Goal: Check status: Check status

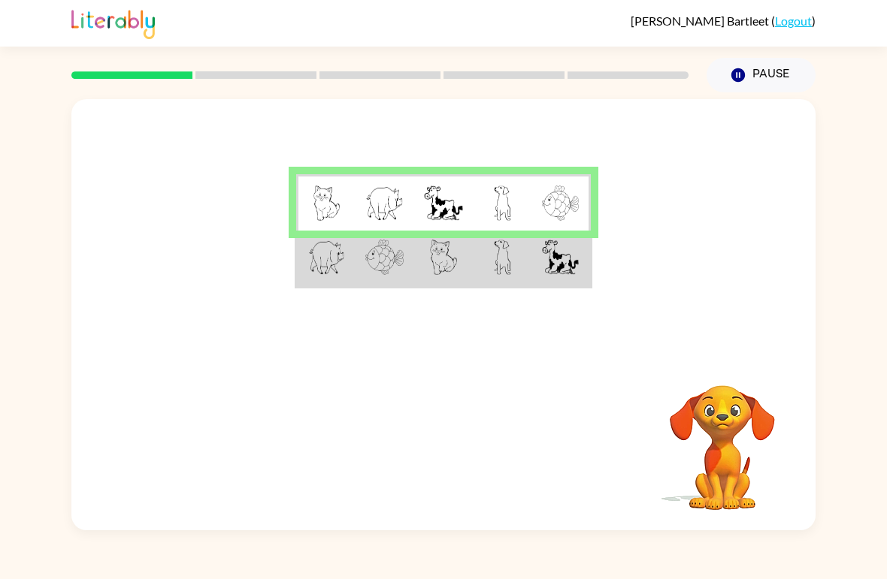
click at [471, 272] on td at bounding box center [443, 259] width 59 height 56
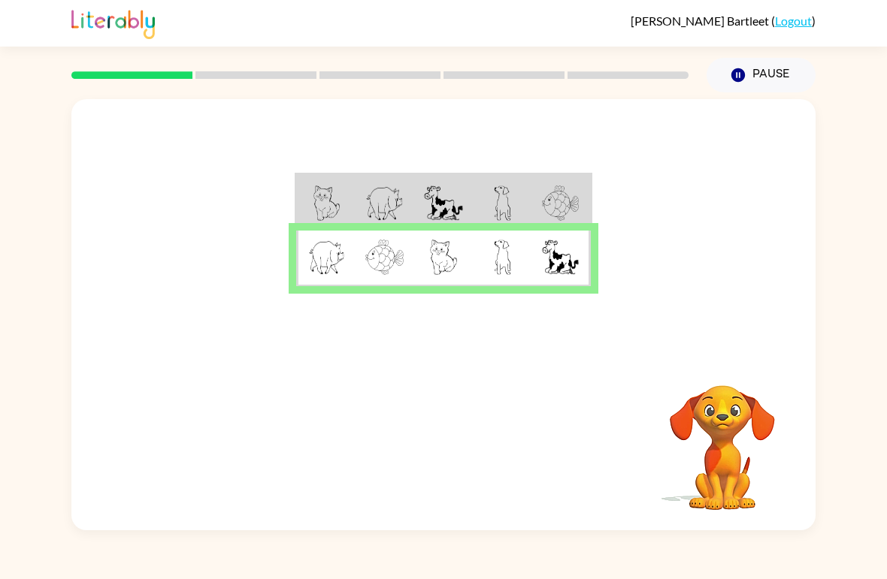
click at [471, 271] on td at bounding box center [443, 259] width 59 height 56
click at [468, 438] on button "button" at bounding box center [443, 446] width 96 height 55
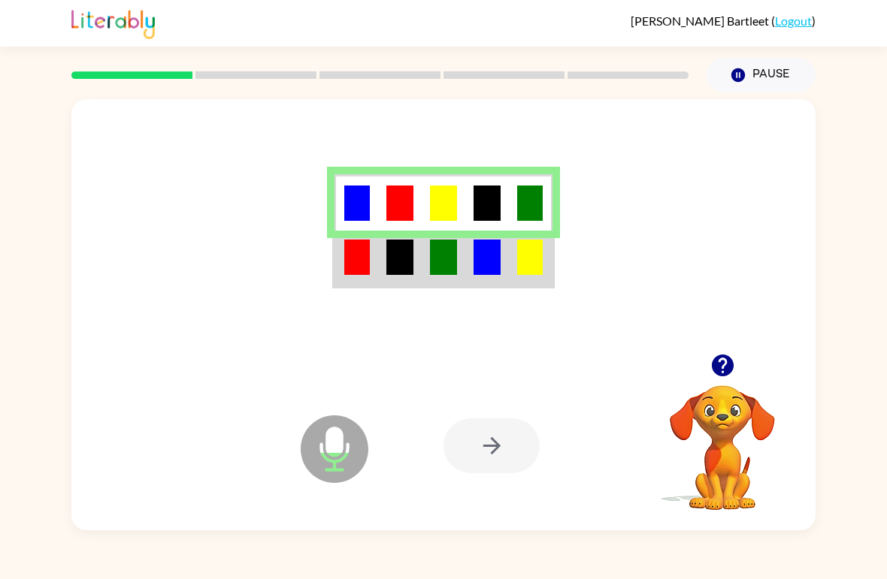
click at [450, 257] on img at bounding box center [443, 257] width 27 height 35
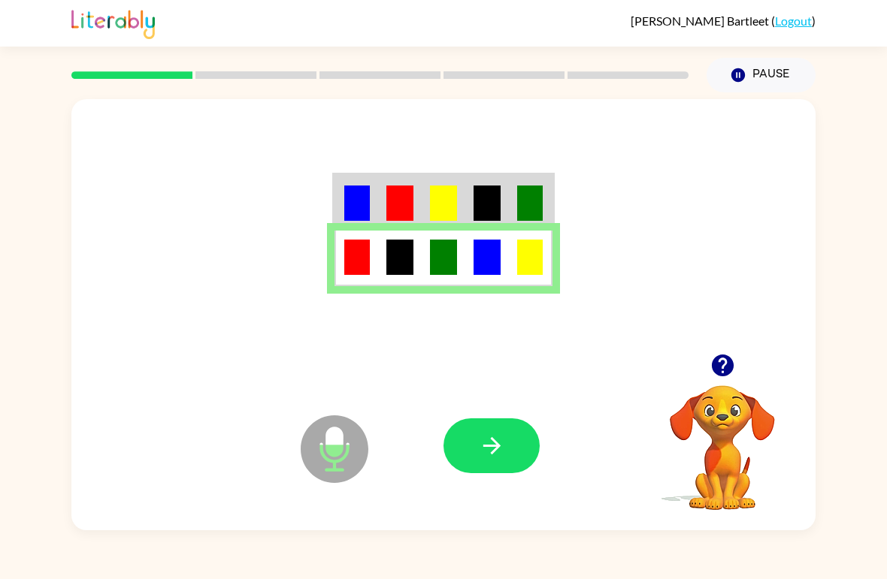
click at [464, 472] on button "button" at bounding box center [491, 446] width 96 height 55
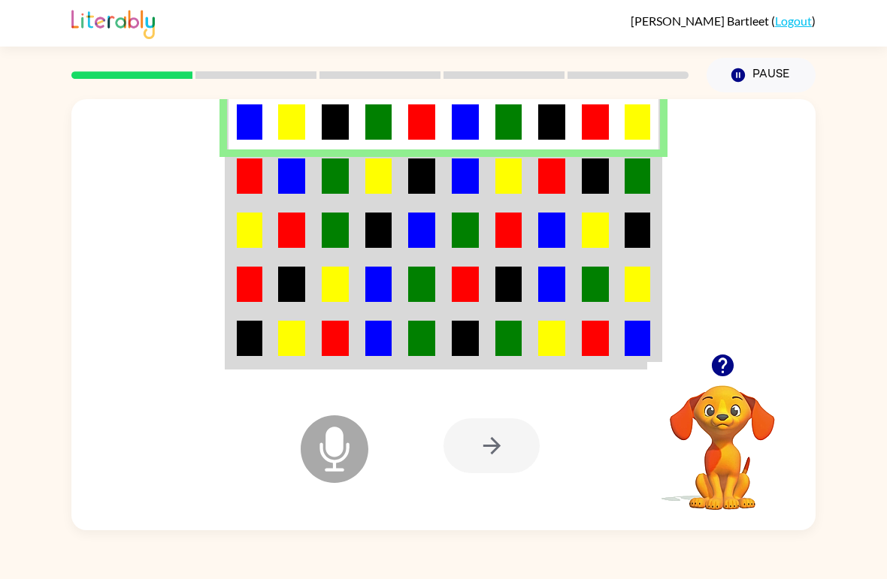
click at [350, 188] on td at bounding box center [335, 177] width 44 height 54
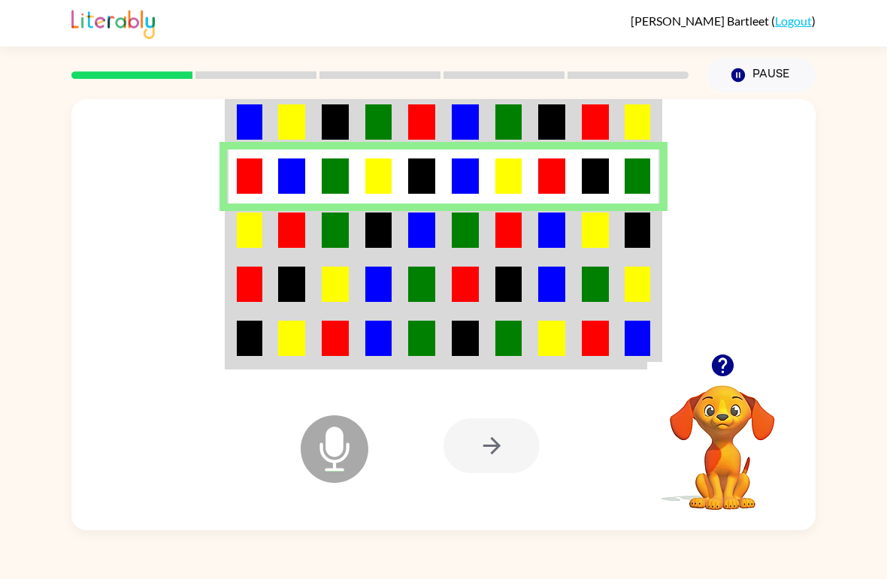
click at [332, 238] on img at bounding box center [335, 230] width 27 height 35
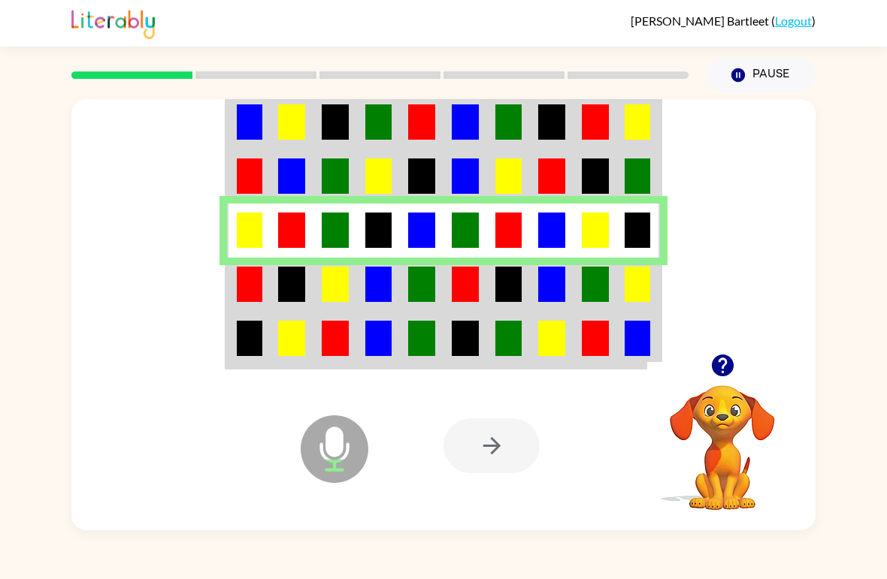
click at [341, 302] on img at bounding box center [335, 284] width 27 height 35
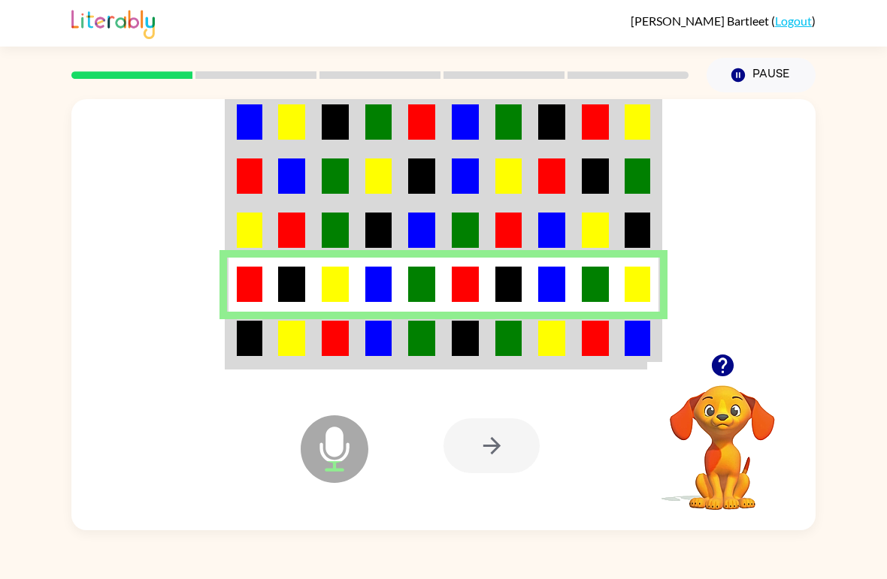
click at [328, 340] on img at bounding box center [335, 338] width 27 height 35
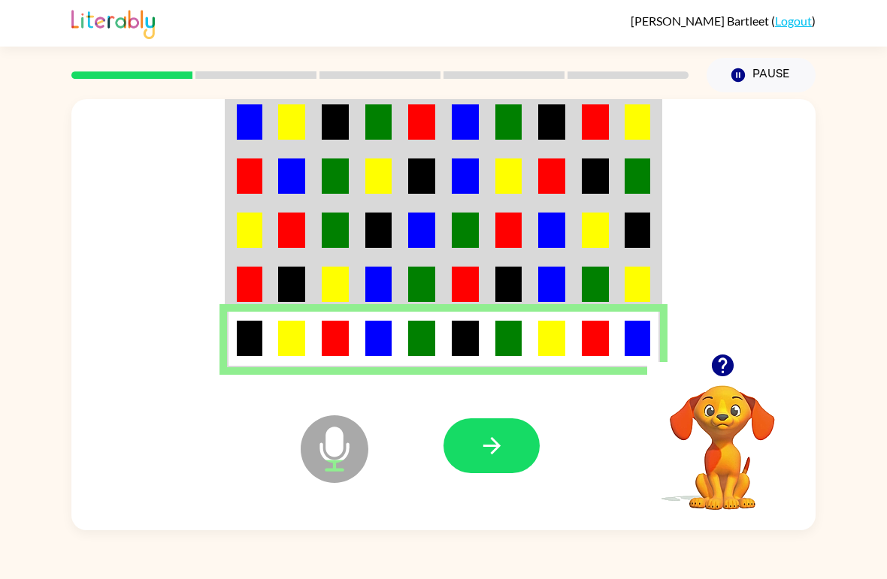
click at [479, 449] on icon "button" at bounding box center [492, 446] width 26 height 26
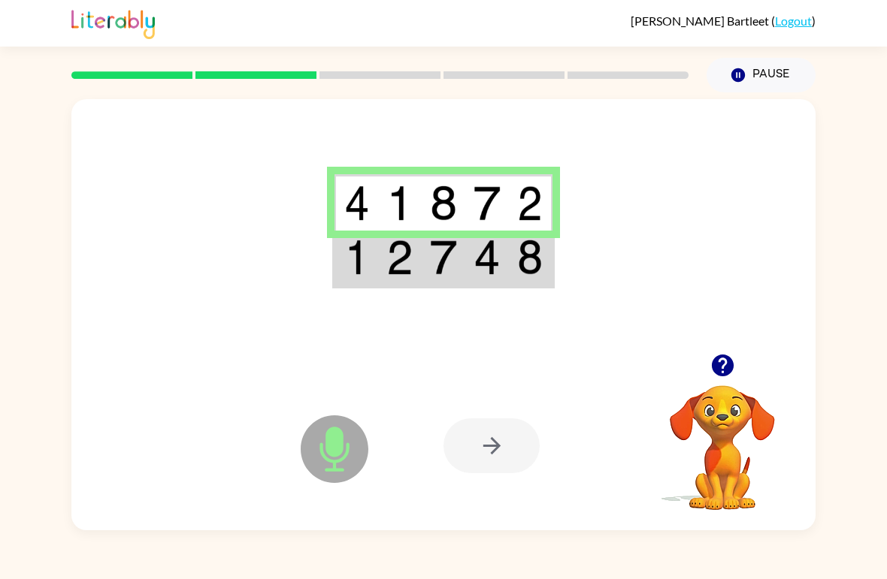
click at [435, 271] on img at bounding box center [443, 257] width 27 height 35
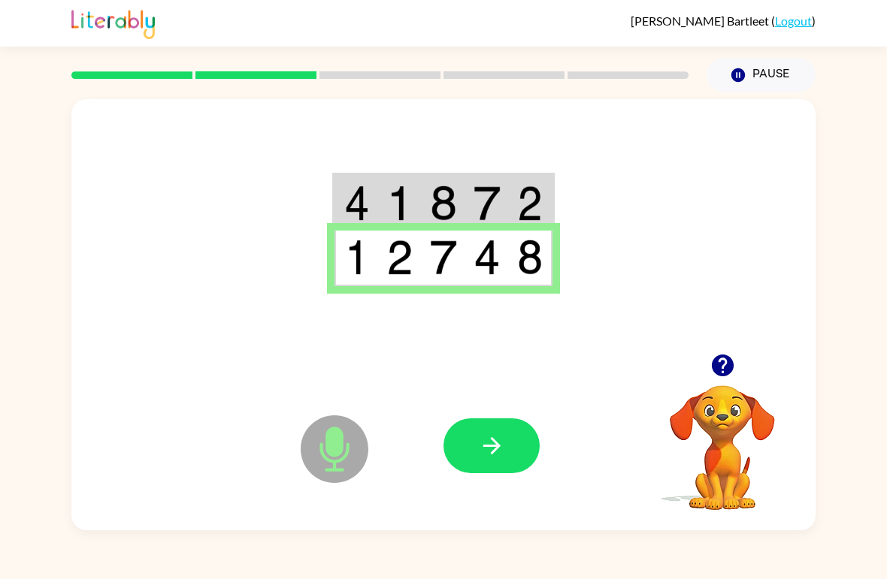
click at [505, 460] on button "button" at bounding box center [491, 446] width 96 height 55
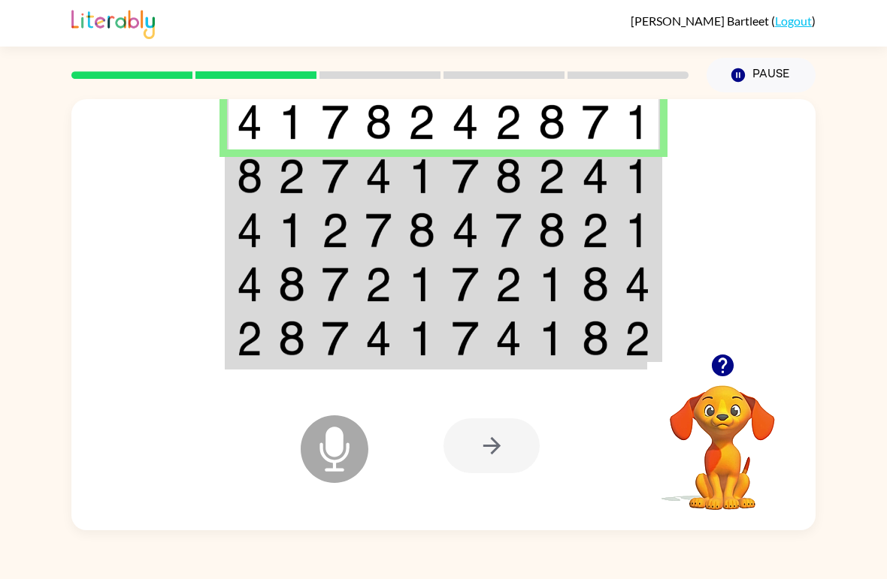
click at [422, 174] on img at bounding box center [421, 176] width 27 height 35
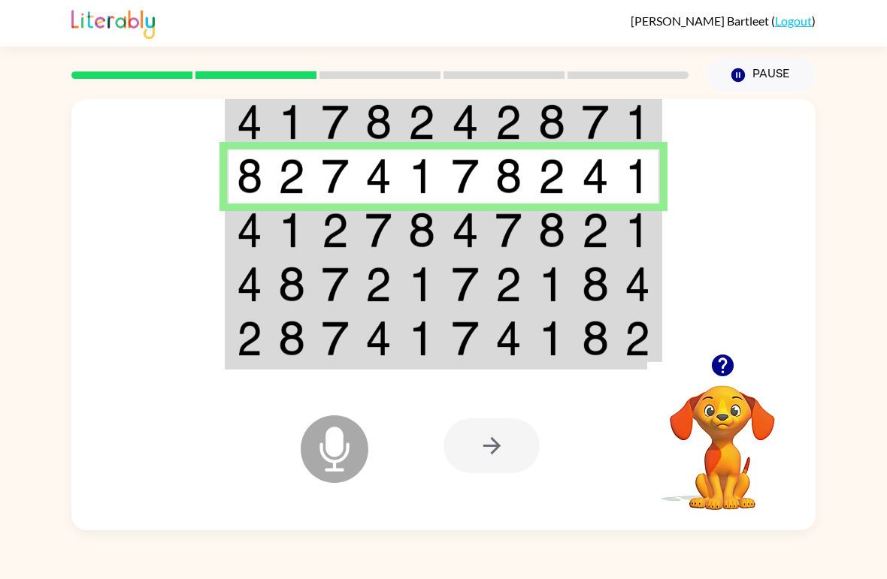
click at [279, 220] on img at bounding box center [291, 230] width 27 height 35
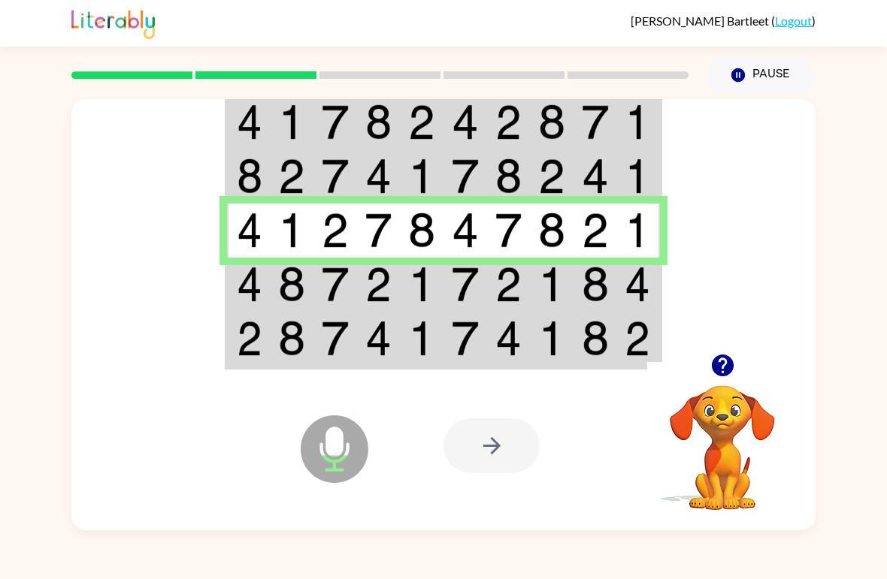
click at [332, 268] on img at bounding box center [335, 284] width 27 height 35
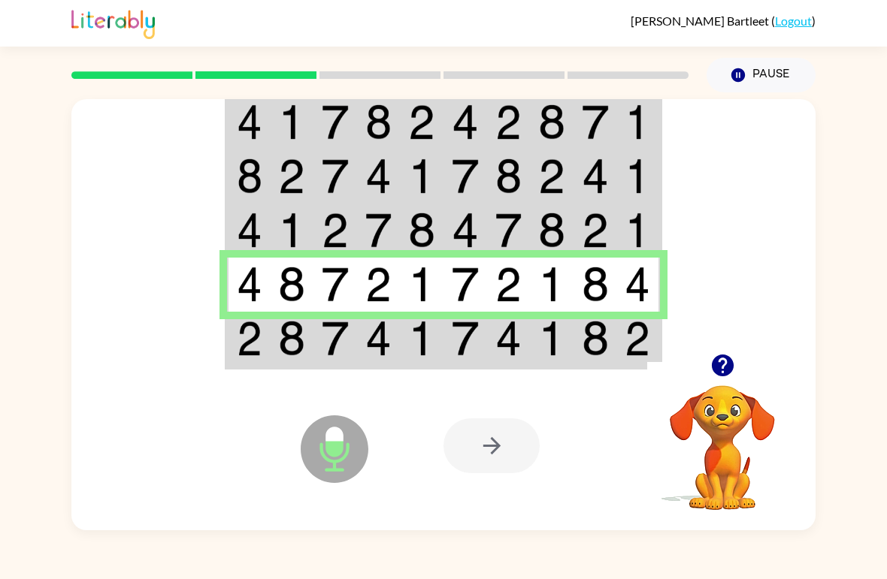
click at [366, 339] on img at bounding box center [378, 338] width 27 height 35
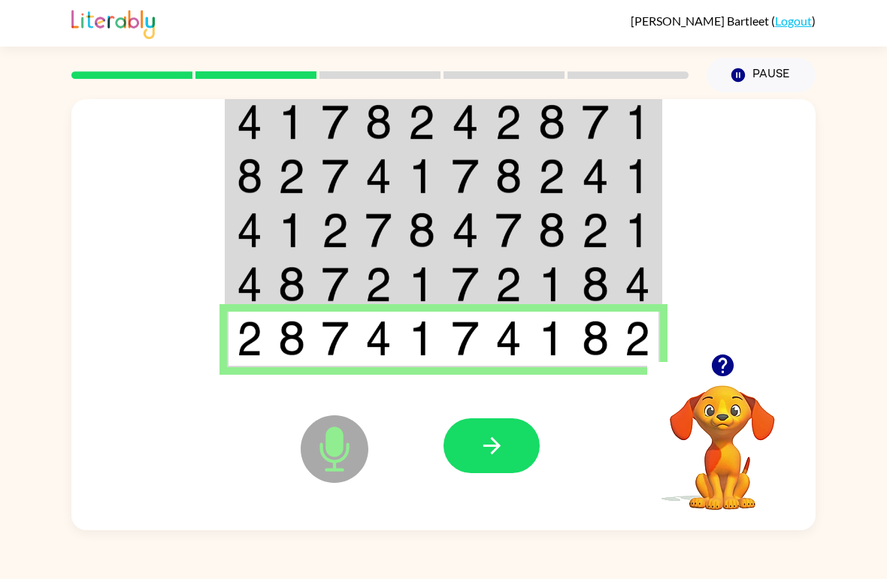
click at [489, 425] on button "button" at bounding box center [491, 446] width 96 height 55
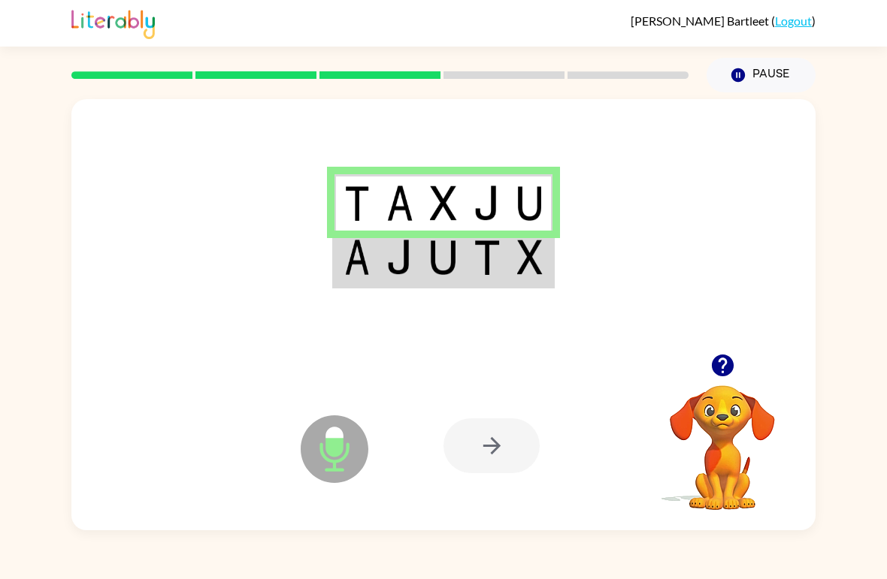
click at [444, 275] on img at bounding box center [443, 257] width 27 height 35
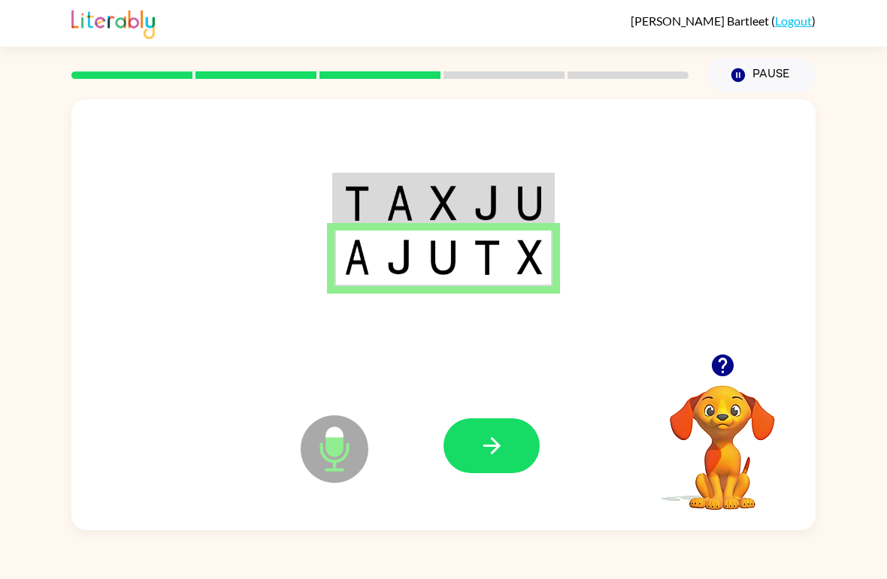
click at [509, 469] on button "button" at bounding box center [491, 446] width 96 height 55
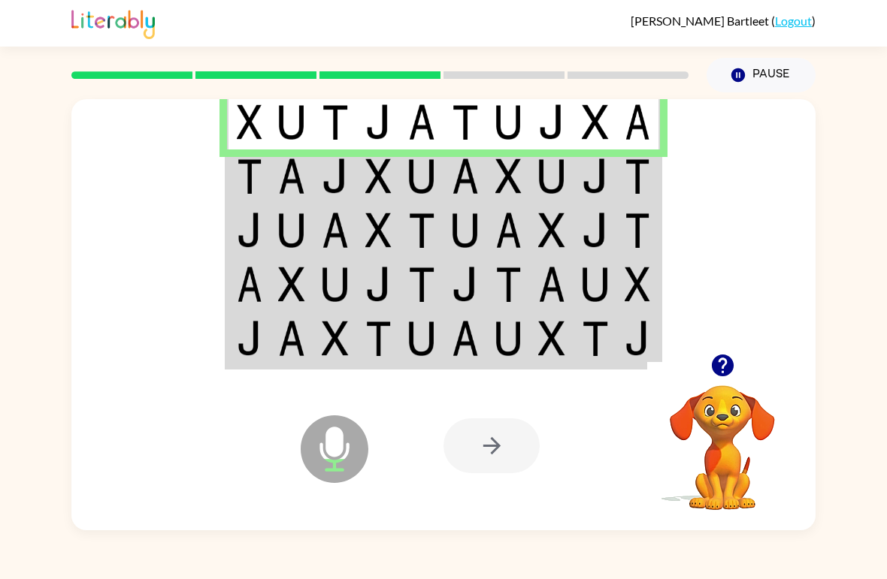
click at [476, 171] on img at bounding box center [465, 176] width 27 height 35
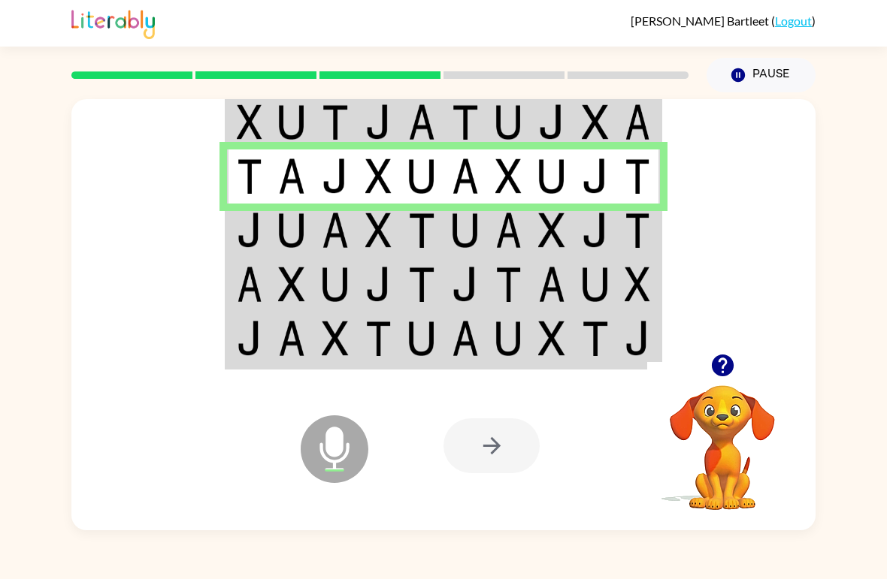
click at [353, 248] on td at bounding box center [335, 231] width 44 height 54
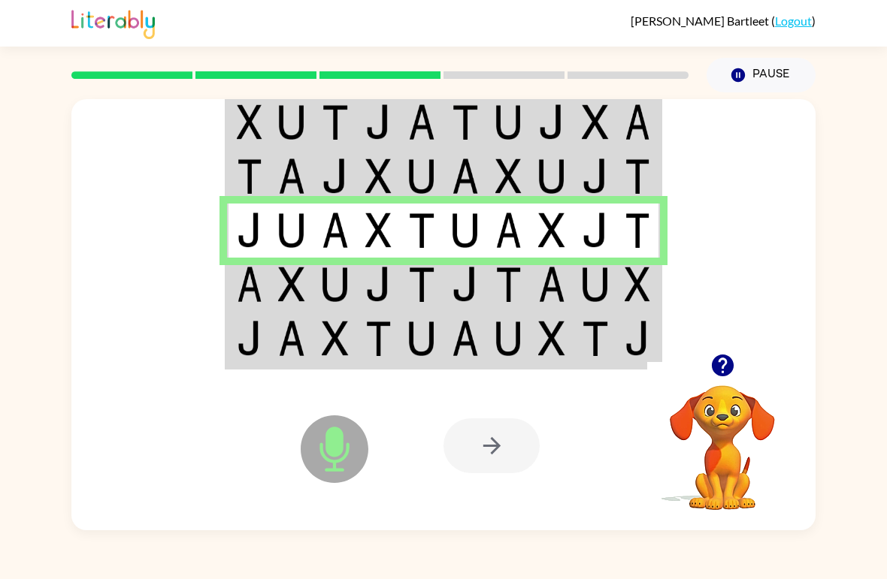
click at [601, 286] on img at bounding box center [595, 284] width 27 height 35
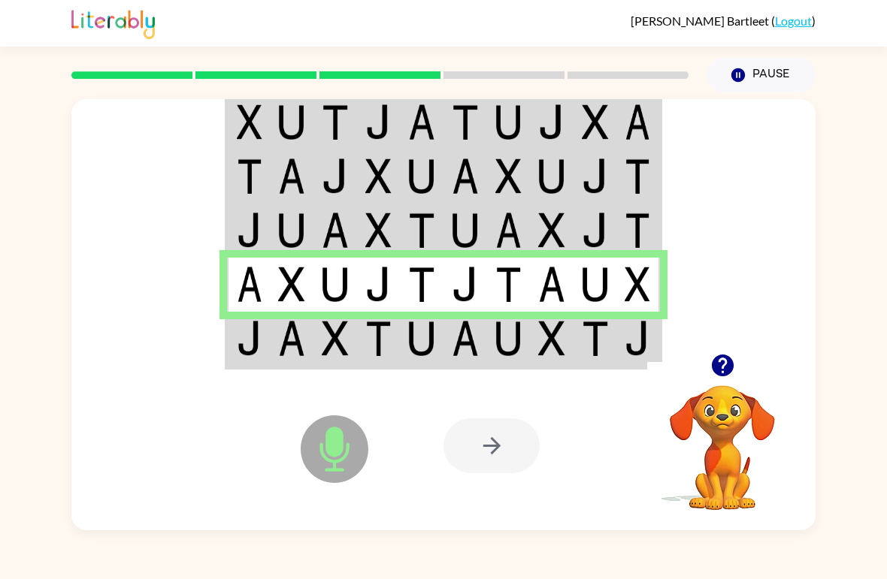
click at [579, 343] on td at bounding box center [595, 340] width 44 height 56
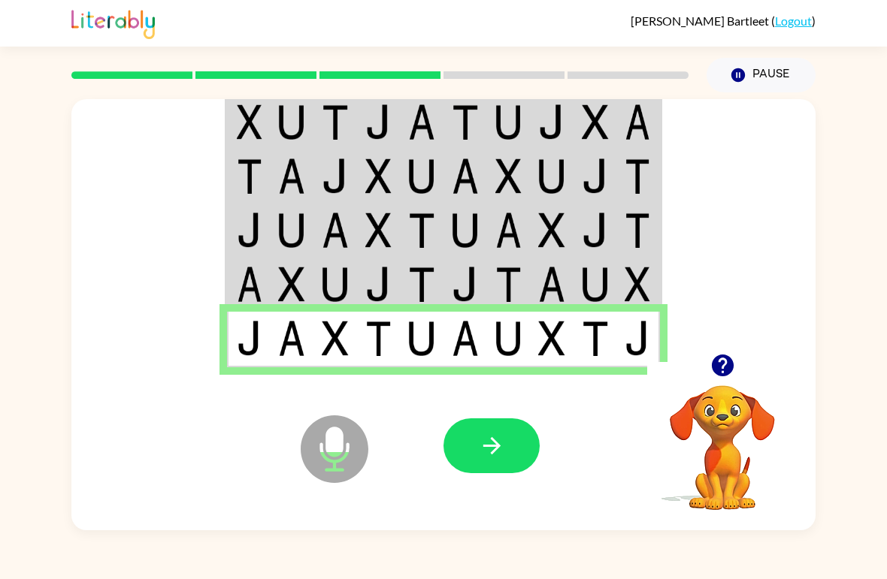
click at [517, 443] on button "button" at bounding box center [491, 446] width 96 height 55
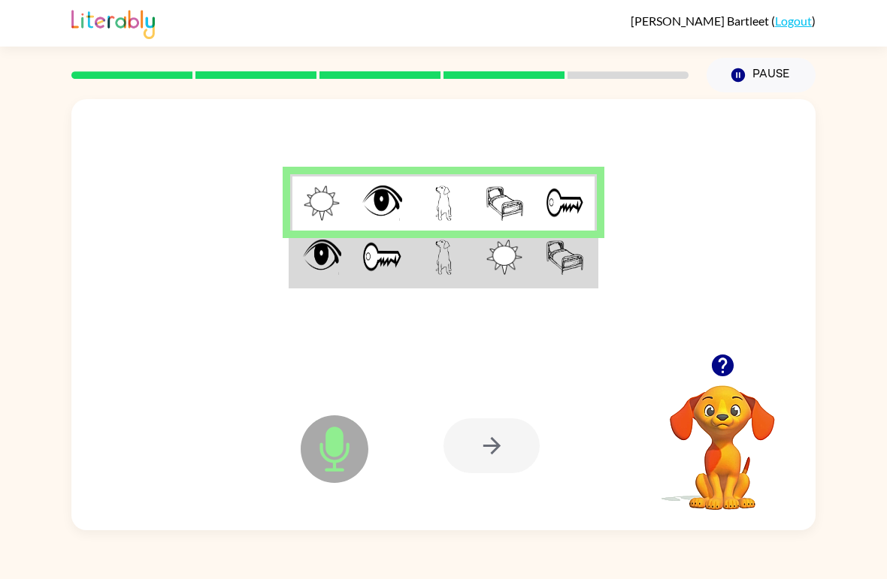
click at [412, 253] on td at bounding box center [382, 259] width 61 height 56
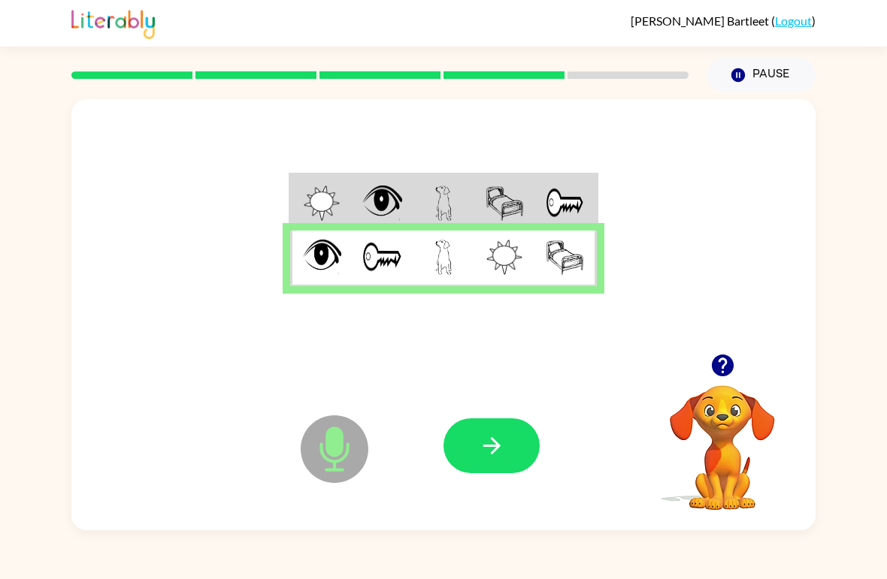
click at [484, 426] on button "button" at bounding box center [491, 446] width 96 height 55
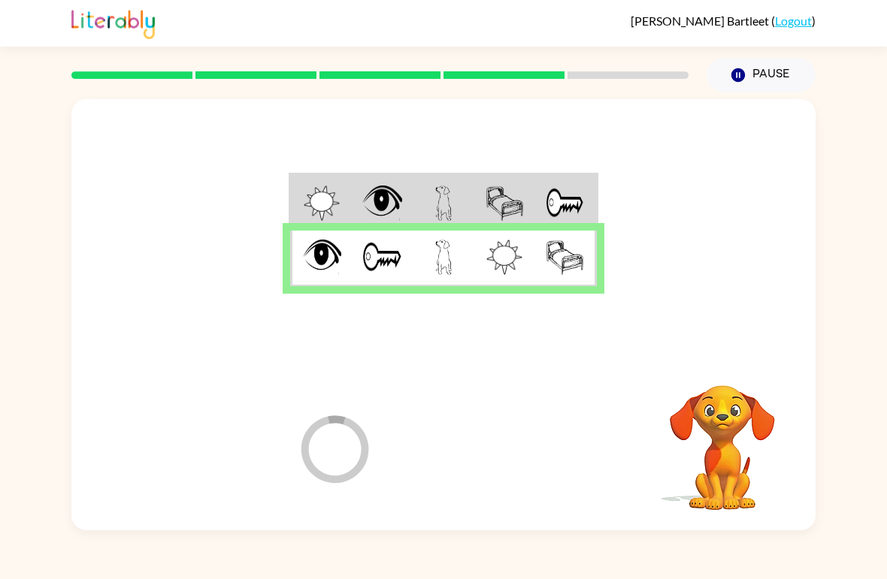
click at [483, 426] on div at bounding box center [554, 446] width 222 height 169
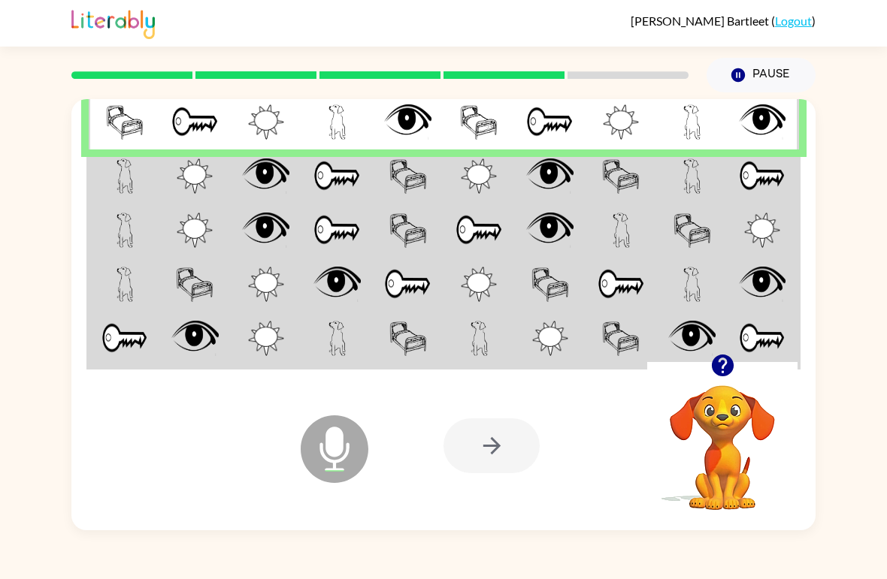
click at [127, 175] on img at bounding box center [125, 176] width 17 height 35
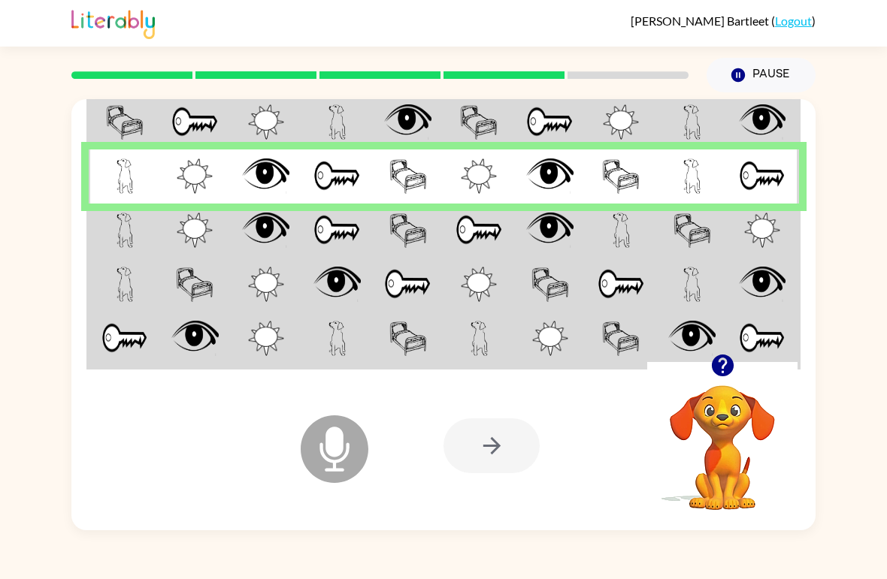
click at [289, 252] on td at bounding box center [266, 231] width 71 height 54
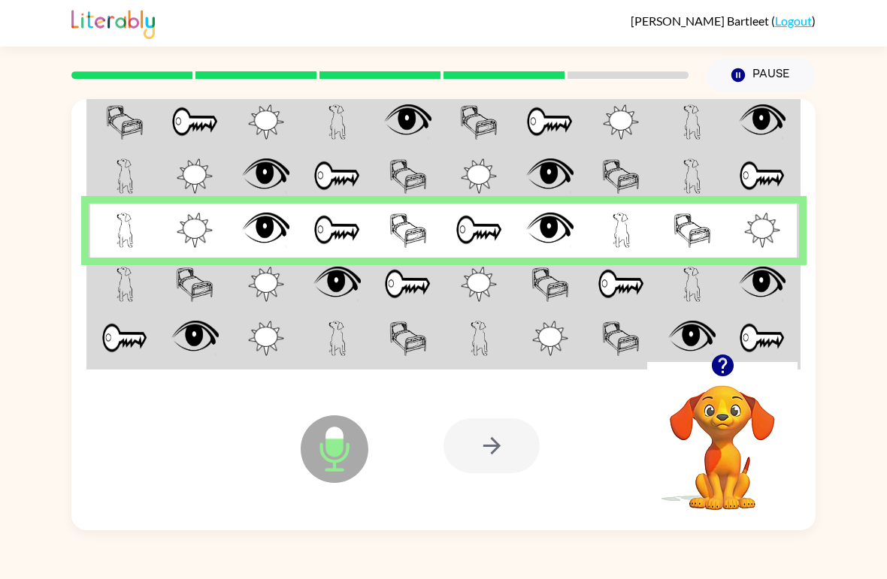
click at [138, 286] on td at bounding box center [124, 285] width 71 height 54
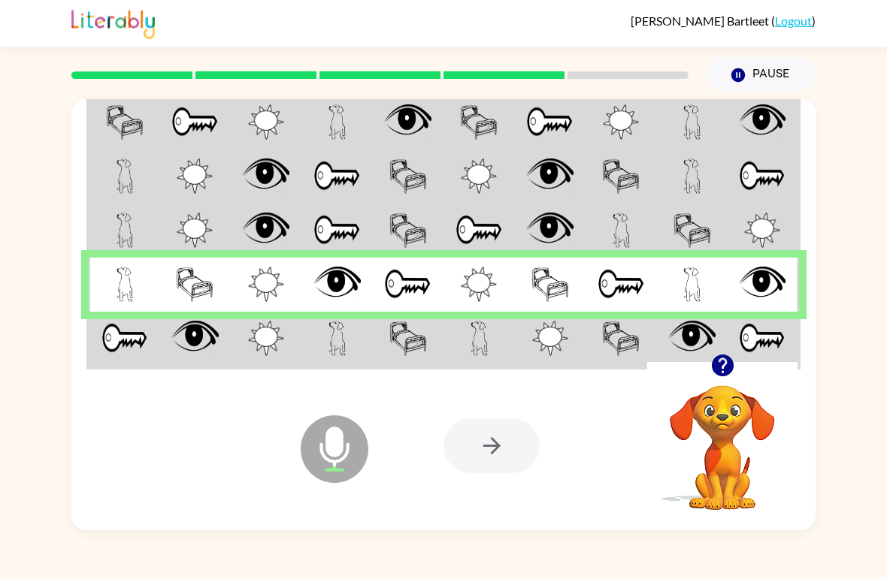
click at [134, 342] on img at bounding box center [124, 338] width 47 height 35
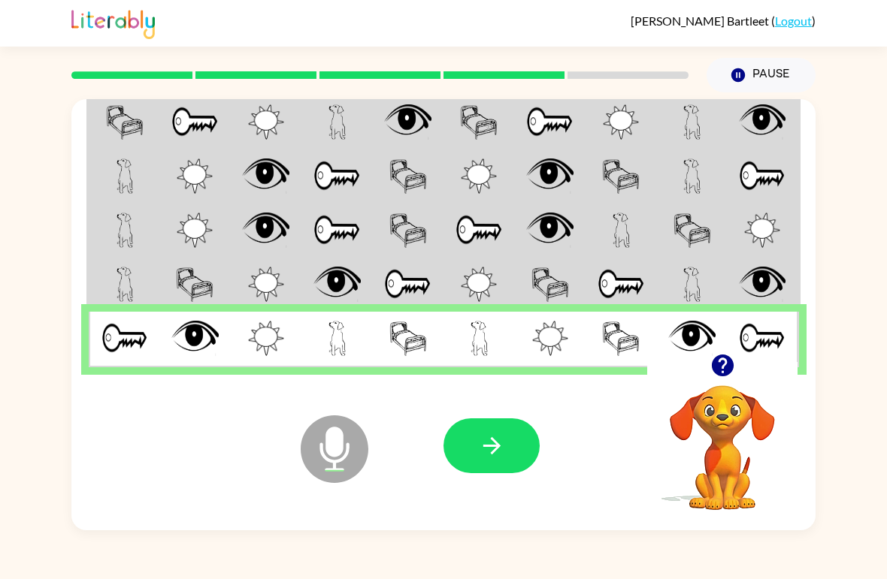
click at [516, 455] on button "button" at bounding box center [491, 446] width 96 height 55
